Goal: Task Accomplishment & Management: Complete application form

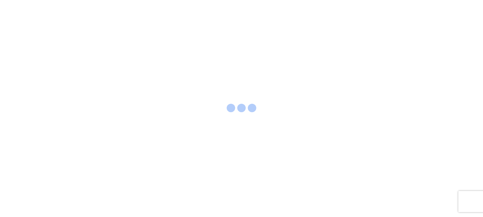
select select "FULL"
select select "LBS"
select select "IN"
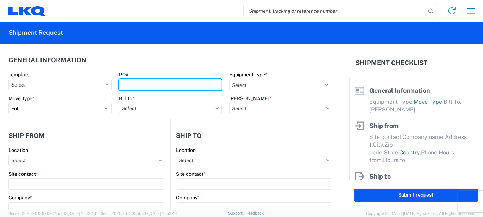
click at [171, 87] on input "PO#" at bounding box center [170, 84] width 103 height 11
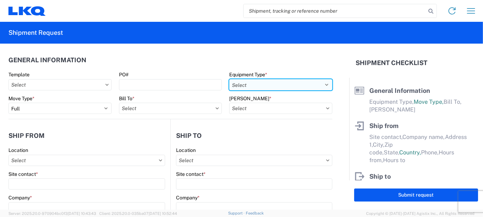
click at [283, 87] on select "Select 53’ Dry Van Flatbed Dropdeck (van) Lowboy (flatbed) Rail" at bounding box center [280, 84] width 103 height 11
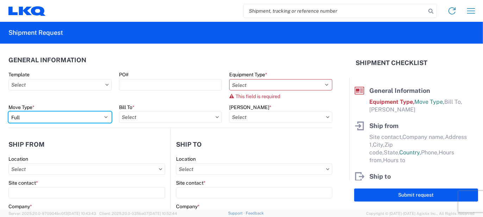
click at [97, 104] on div "Move Type * Select Full Partial TL" at bounding box center [59, 113] width 103 height 19
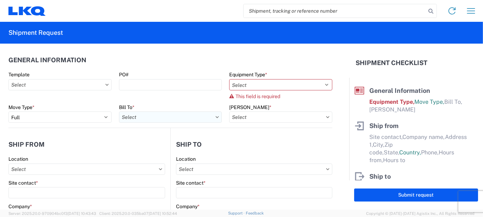
click at [196, 118] on input "text" at bounding box center [170, 117] width 103 height 11
click at [155, 134] on input at bounding box center [180, 134] width 115 height 11
click at [292, 121] on input "text" at bounding box center [280, 117] width 103 height 11
click at [160, 92] on agx-form-control-wrapper-v2 "PO#" at bounding box center [170, 87] width 111 height 33
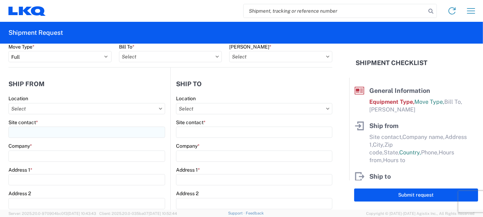
scroll to position [70, 0]
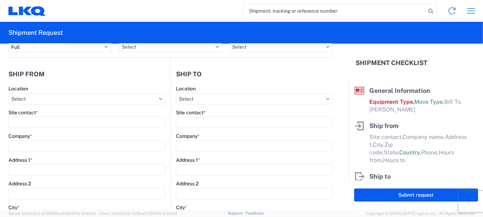
click at [42, 139] on div "Company *" at bounding box center [86, 136] width 157 height 6
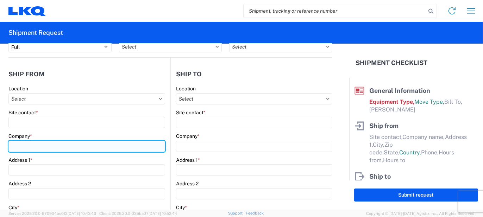
click at [40, 146] on input "Company *" at bounding box center [86, 146] width 157 height 11
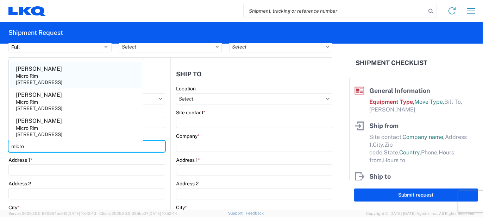
type input "micro"
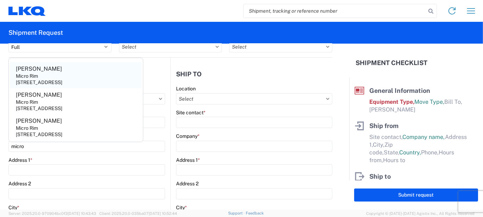
click at [65, 75] on agx-address-suggestion-item "[PERSON_NAME] Micro Rim [STREET_ADDRESS]" at bounding box center [75, 75] width 131 height 26
type input "[PERSON_NAME]"
type input "Micro Rim"
type input "12800 E. 10 Mile"
type input "[PERSON_NAME]"
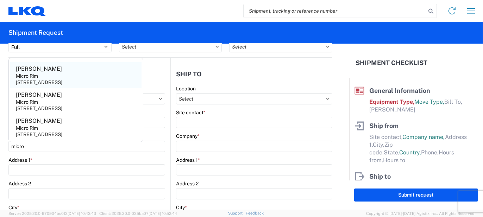
type input "48089"
select select "MI"
select select "US"
type input "[EMAIL_ADDRESS][DOMAIN_NAME]"
type input "[PHONE_NUMBER]"
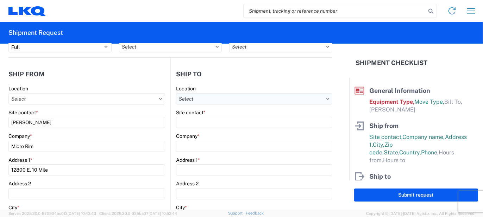
click at [229, 98] on input "text" at bounding box center [254, 98] width 156 height 11
click at [199, 114] on input at bounding box center [236, 115] width 115 height 11
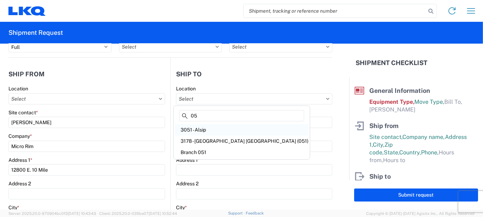
type input "0"
type input "1"
click at [241, 77] on header "Ship to" at bounding box center [252, 74] width 162 height 16
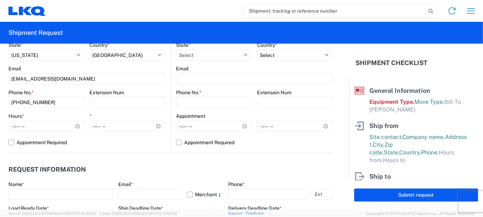
scroll to position [352, 0]
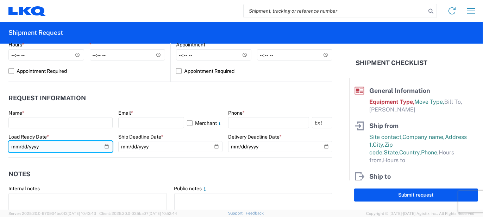
click at [106, 147] on input "date" at bounding box center [60, 146] width 104 height 11
type input "[DATE]"
click at [104, 147] on input "[DATE]" at bounding box center [60, 146] width 104 height 11
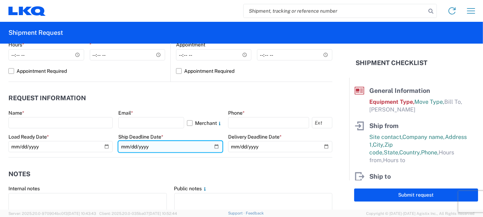
click at [214, 148] on input "date" at bounding box center [170, 146] width 104 height 11
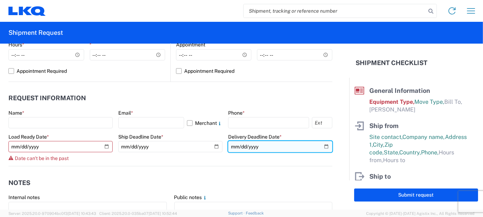
click at [264, 144] on input "date" at bounding box center [280, 146] width 104 height 11
click at [320, 147] on input "date" at bounding box center [280, 146] width 104 height 11
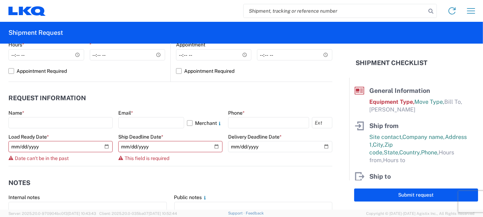
click at [266, 162] on agx-form-control-wrapper-v2 "Delivery Deadline Date *" at bounding box center [280, 150] width 104 height 33
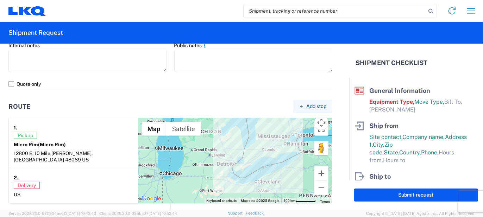
scroll to position [493, 0]
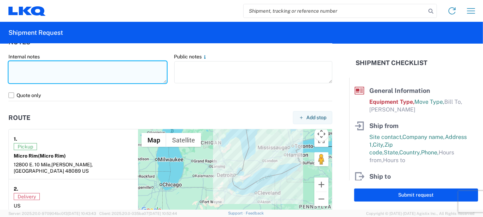
click at [120, 70] on textarea at bounding box center [87, 72] width 158 height 22
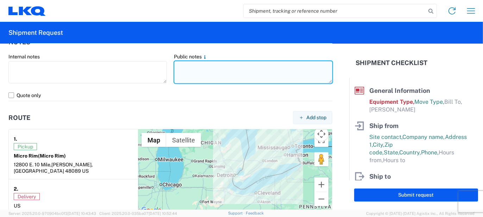
click at [225, 72] on textarea at bounding box center [253, 72] width 158 height 22
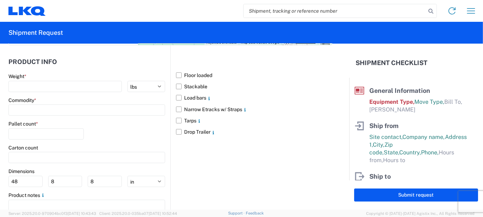
scroll to position [651, 0]
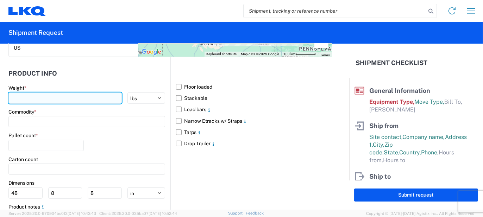
click at [57, 94] on input "number" at bounding box center [64, 98] width 113 height 11
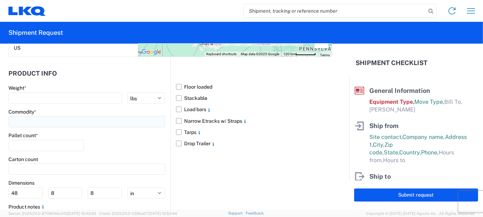
click at [53, 113] on div "Commodity *" at bounding box center [86, 118] width 157 height 19
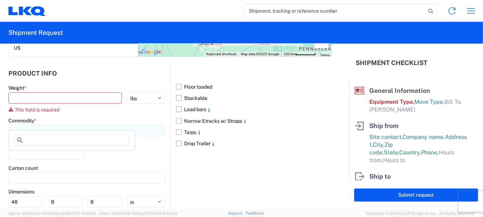
click at [51, 125] on input at bounding box center [86, 130] width 157 height 11
click at [56, 139] on input at bounding box center [71, 140] width 115 height 11
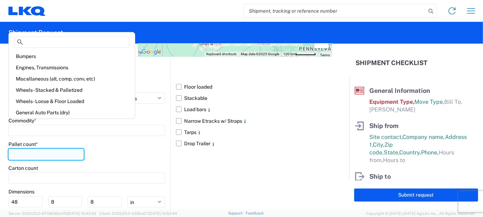
click at [57, 151] on input "number" at bounding box center [45, 154] width 75 height 11
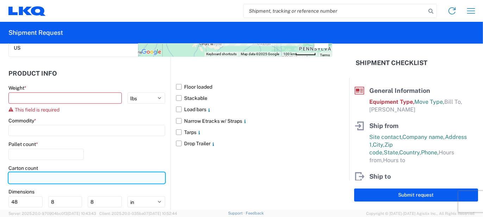
click at [55, 176] on input "number" at bounding box center [86, 177] width 157 height 11
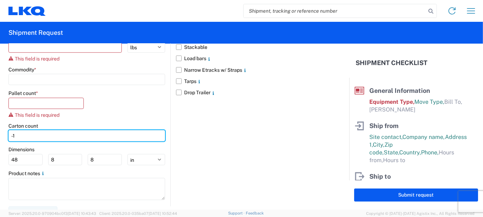
scroll to position [704, 0]
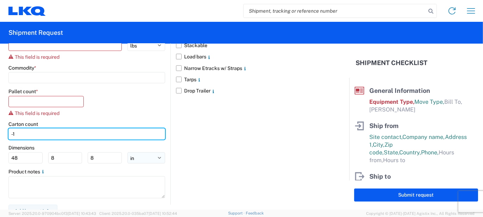
type input "-1"
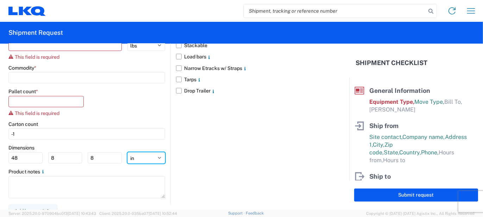
click at [140, 150] on div "Dimensions 48 8 8 ft in cm" at bounding box center [86, 154] width 157 height 19
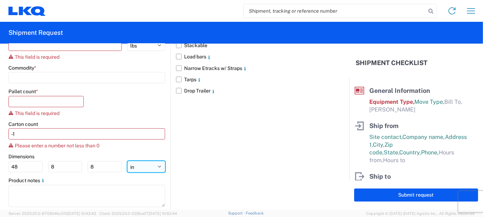
click at [127, 161] on select "ft in cm" at bounding box center [146, 166] width 38 height 11
click at [143, 162] on select "ft in cm" at bounding box center [146, 166] width 38 height 11
click at [127, 161] on select "ft in cm" at bounding box center [146, 166] width 38 height 11
click at [228, 167] on div "Floor loaded Stackable Load bars Narrow Etracks w/ Straps Tarps Drop Trailer" at bounding box center [251, 108] width 162 height 209
